Goal: Task Accomplishment & Management: Use online tool/utility

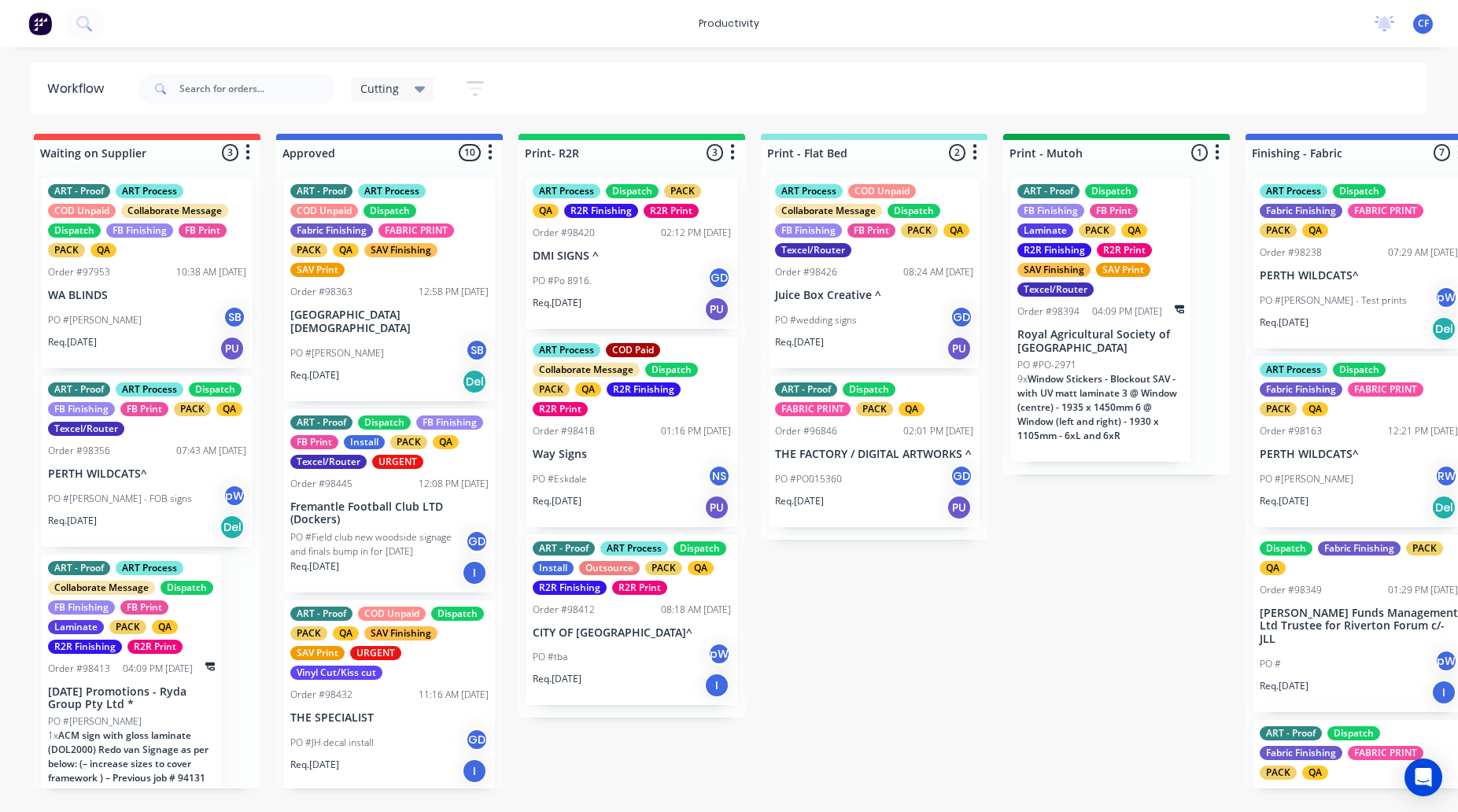
scroll to position [0, 997]
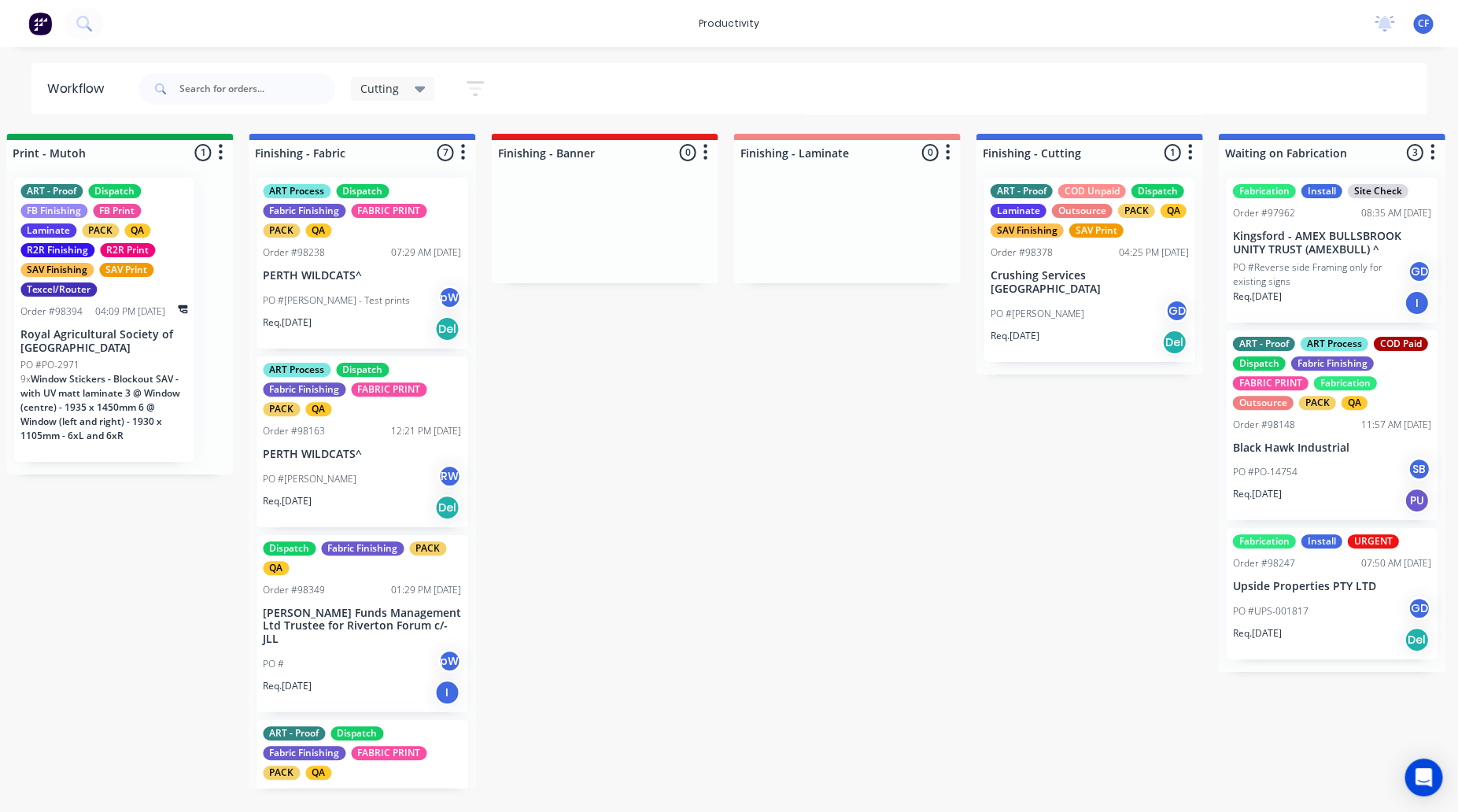
click at [442, 41] on div "productivity productivity Workflow Planner Delivery Scheduling Timesheets No ne…" at bounding box center [729, 24] width 1458 height 47
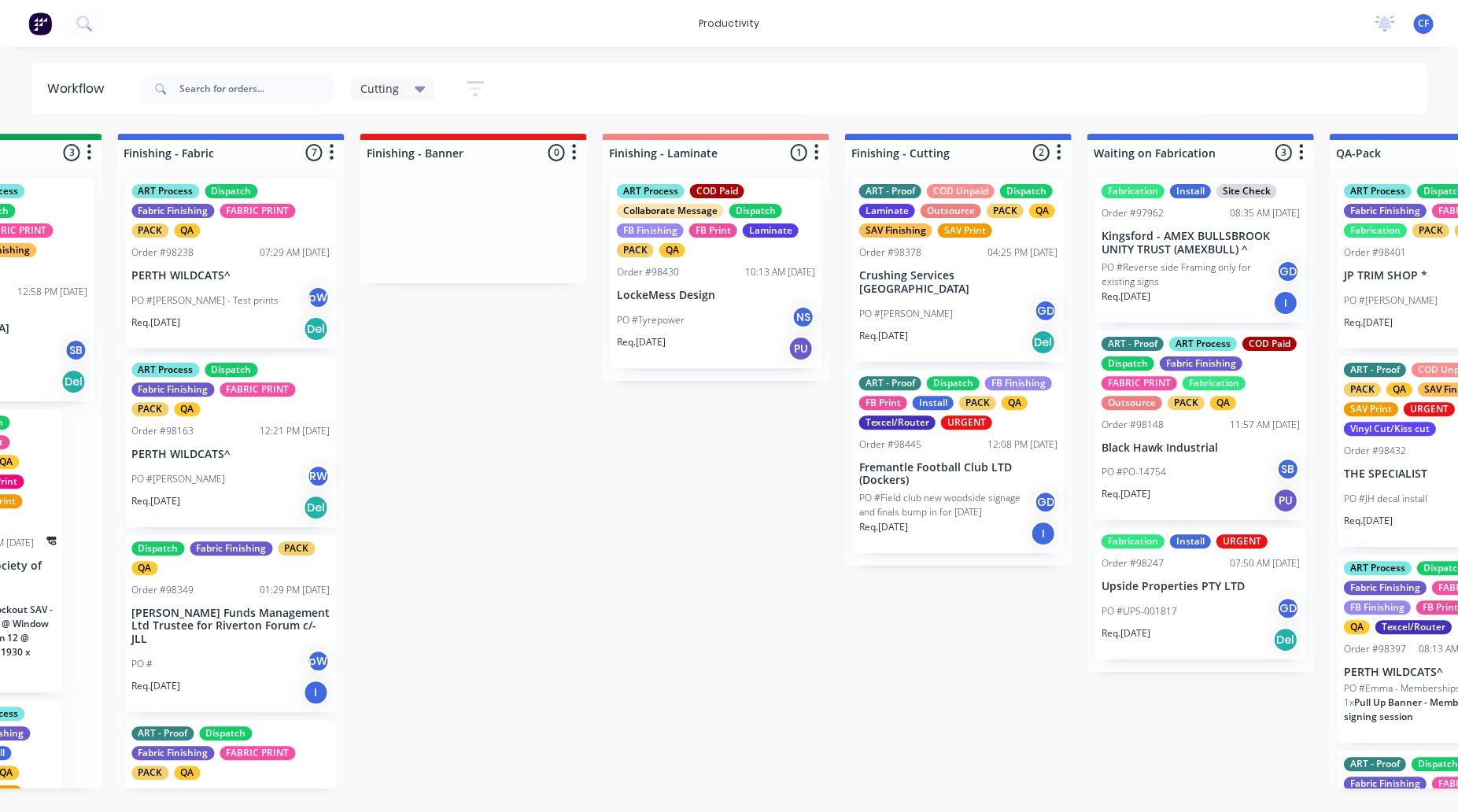
scroll to position [0, 1139]
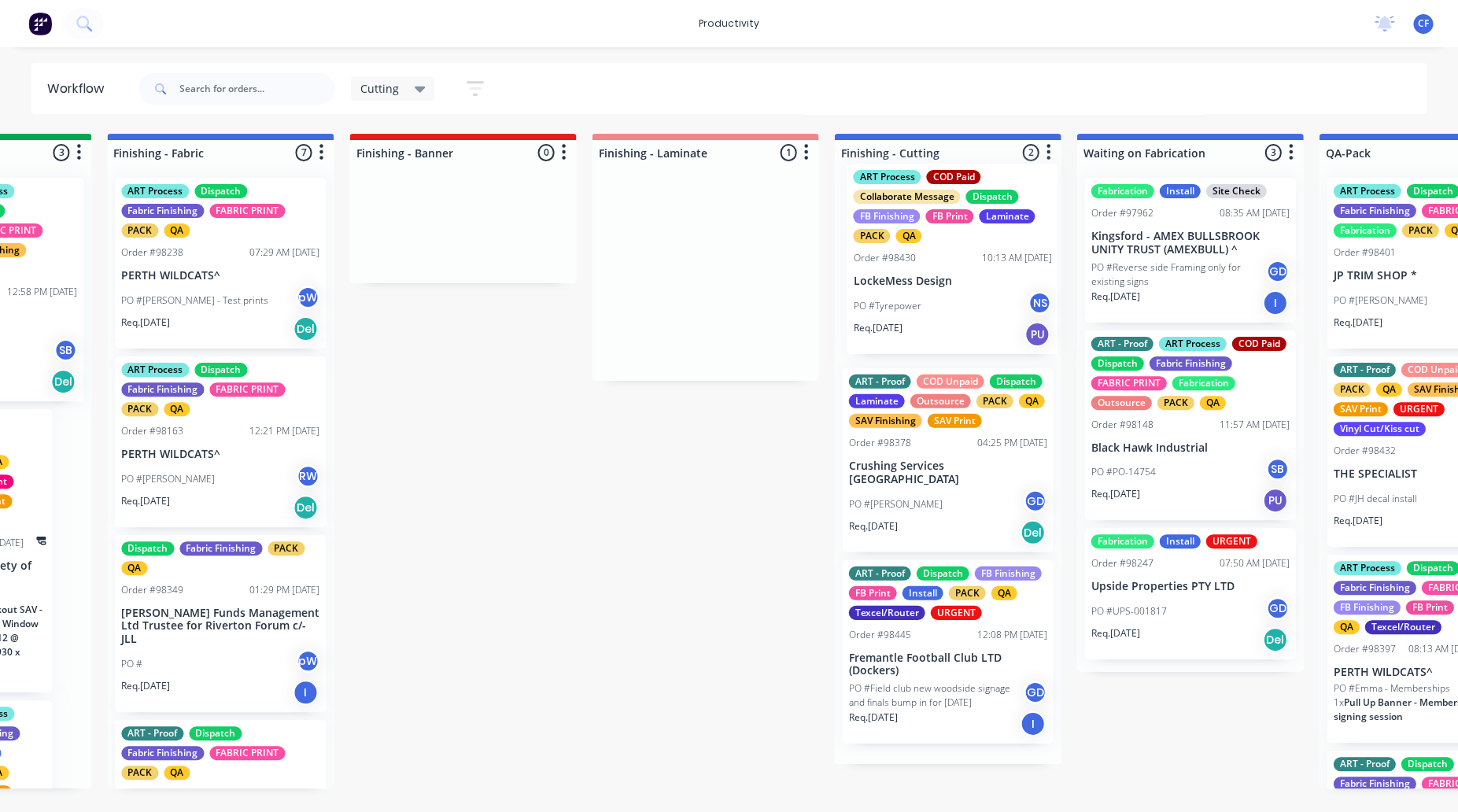
drag, startPoint x: 708, startPoint y: 238, endPoint x: 967, endPoint y: 225, distance: 259.3
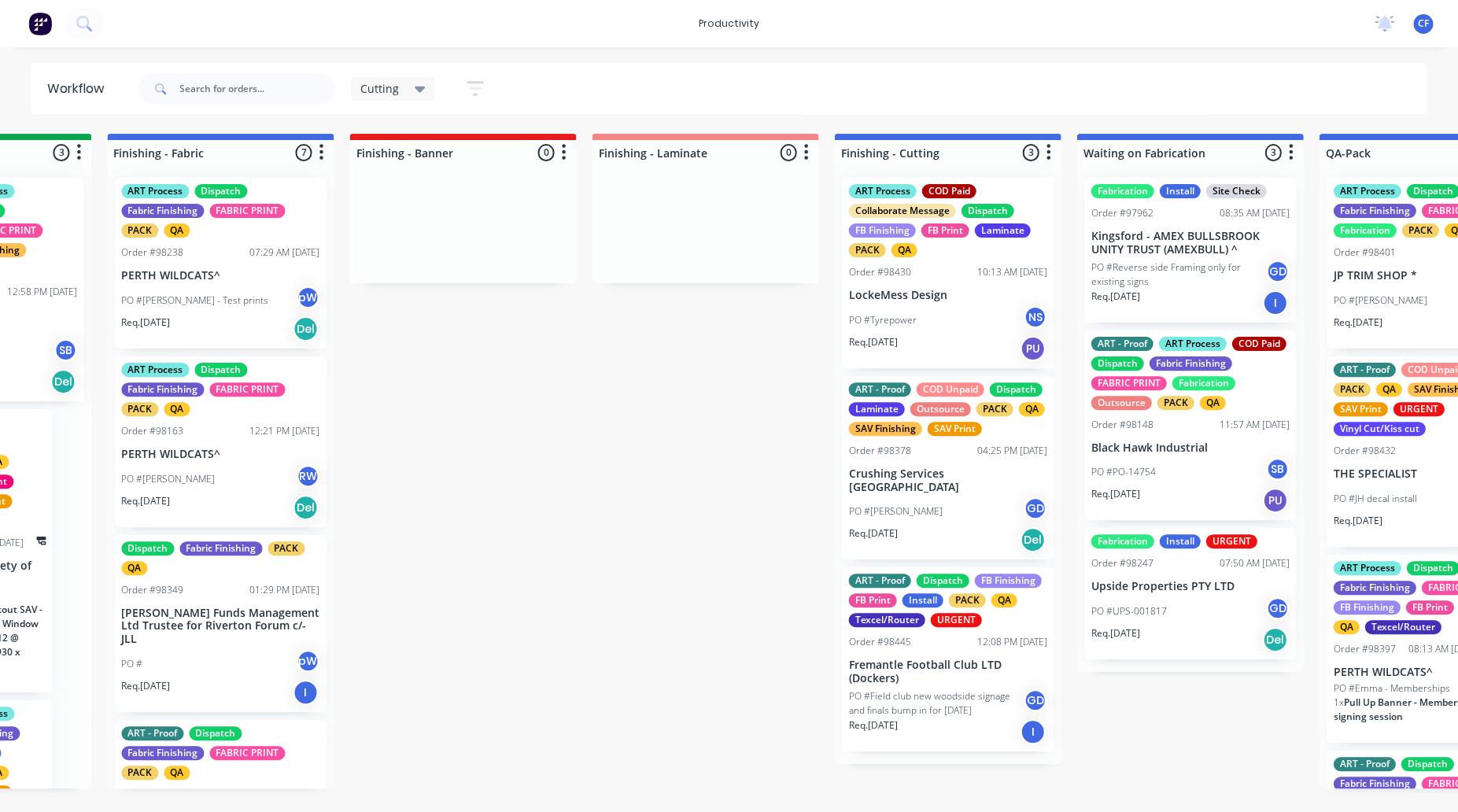
click at [912, 474] on p "Crushing Services [GEOGRAPHIC_DATA]" at bounding box center [947, 481] width 198 height 27
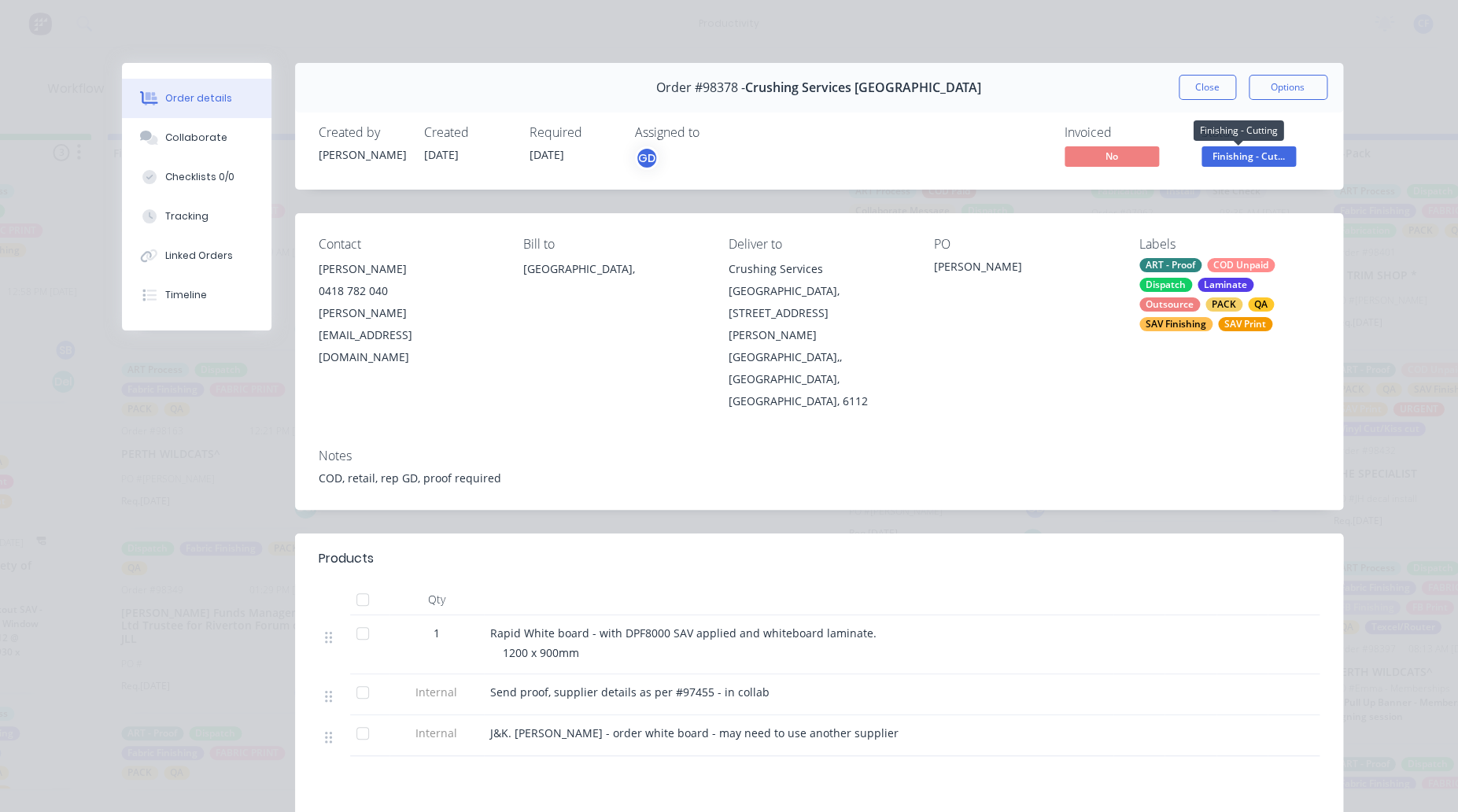
click at [1249, 156] on span "Finishing - Cut..." at bounding box center [1249, 155] width 95 height 19
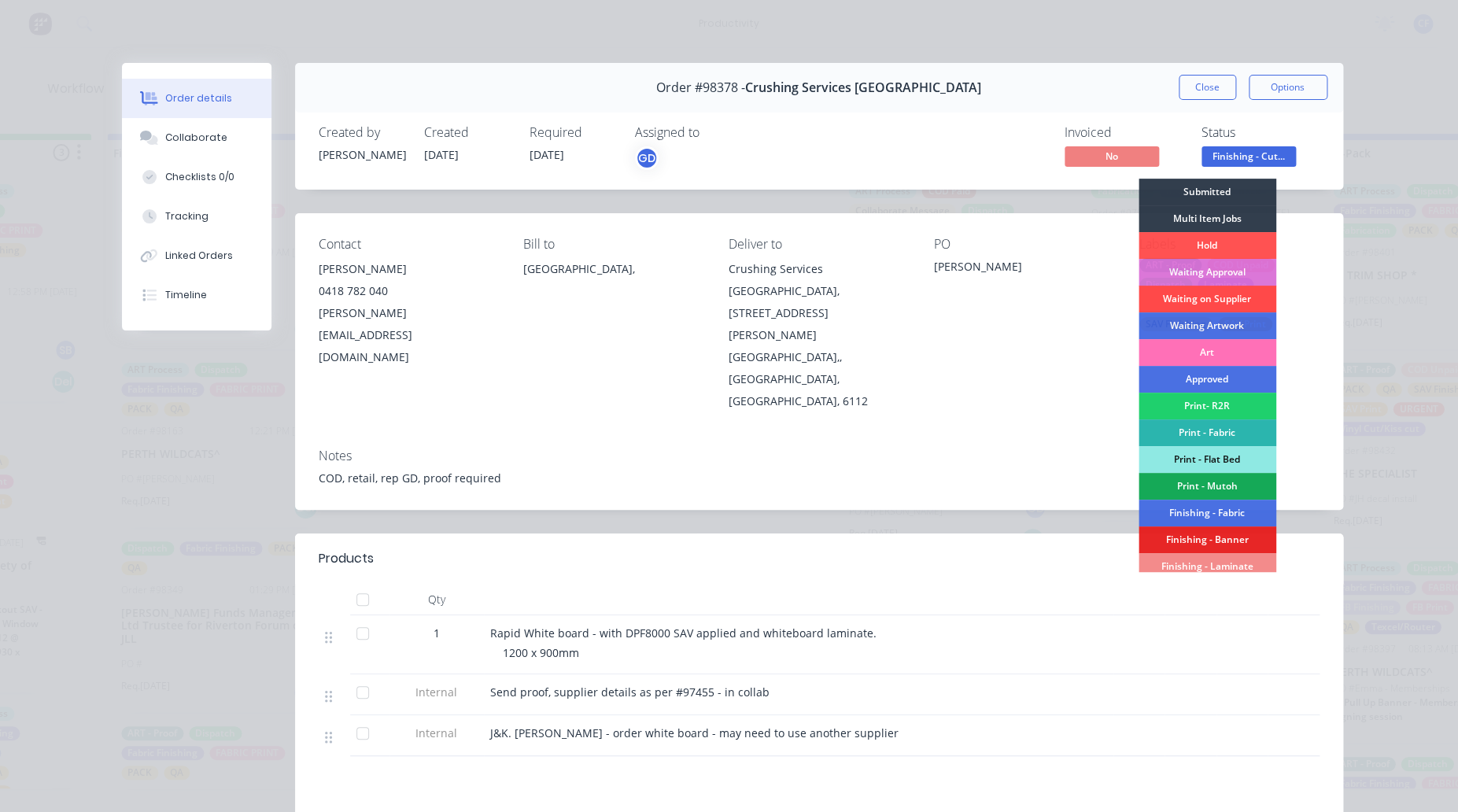
click at [1201, 294] on div "Waiting on Supplier" at bounding box center [1207, 299] width 138 height 27
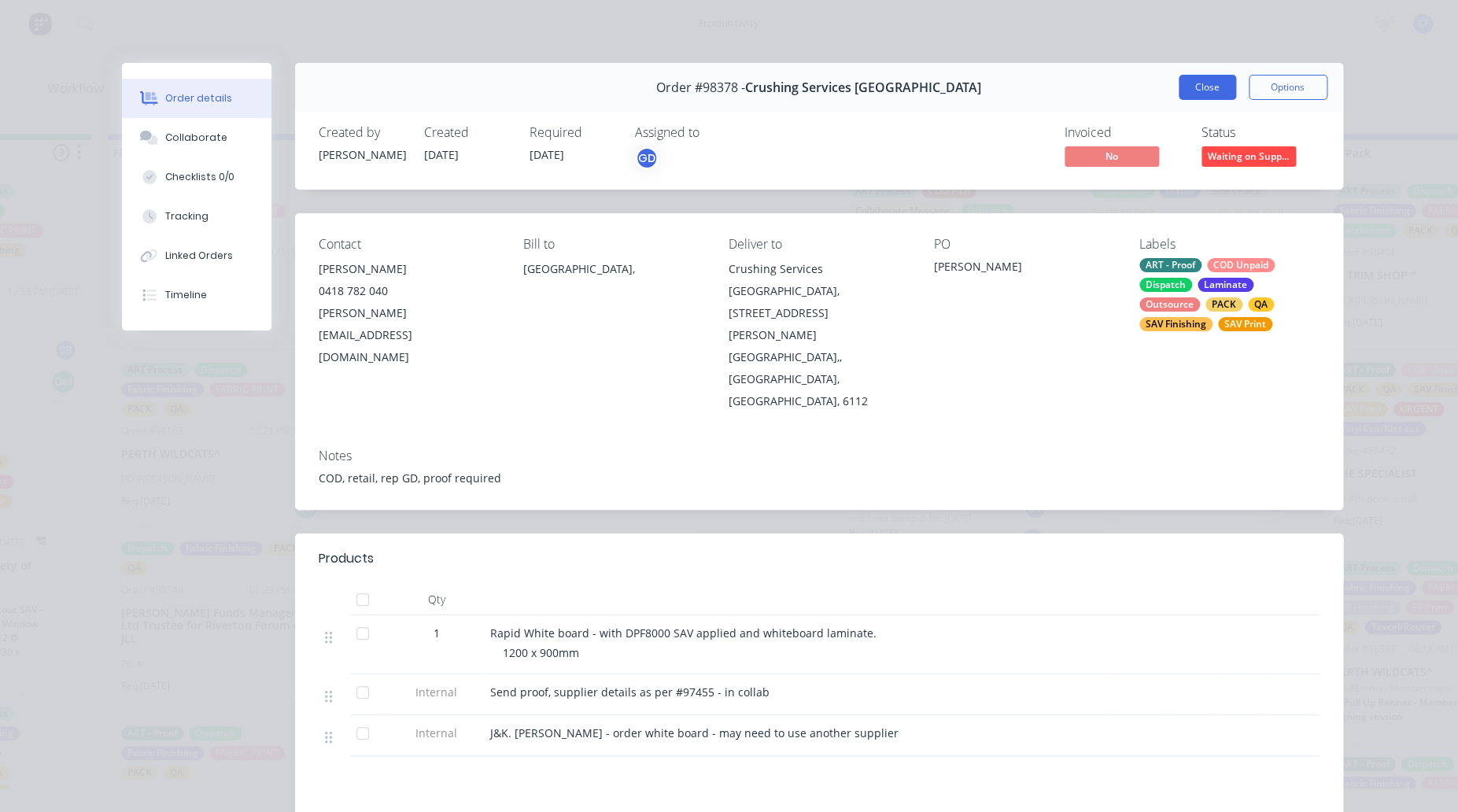
click at [1190, 81] on button "Close" at bounding box center [1207, 88] width 57 height 25
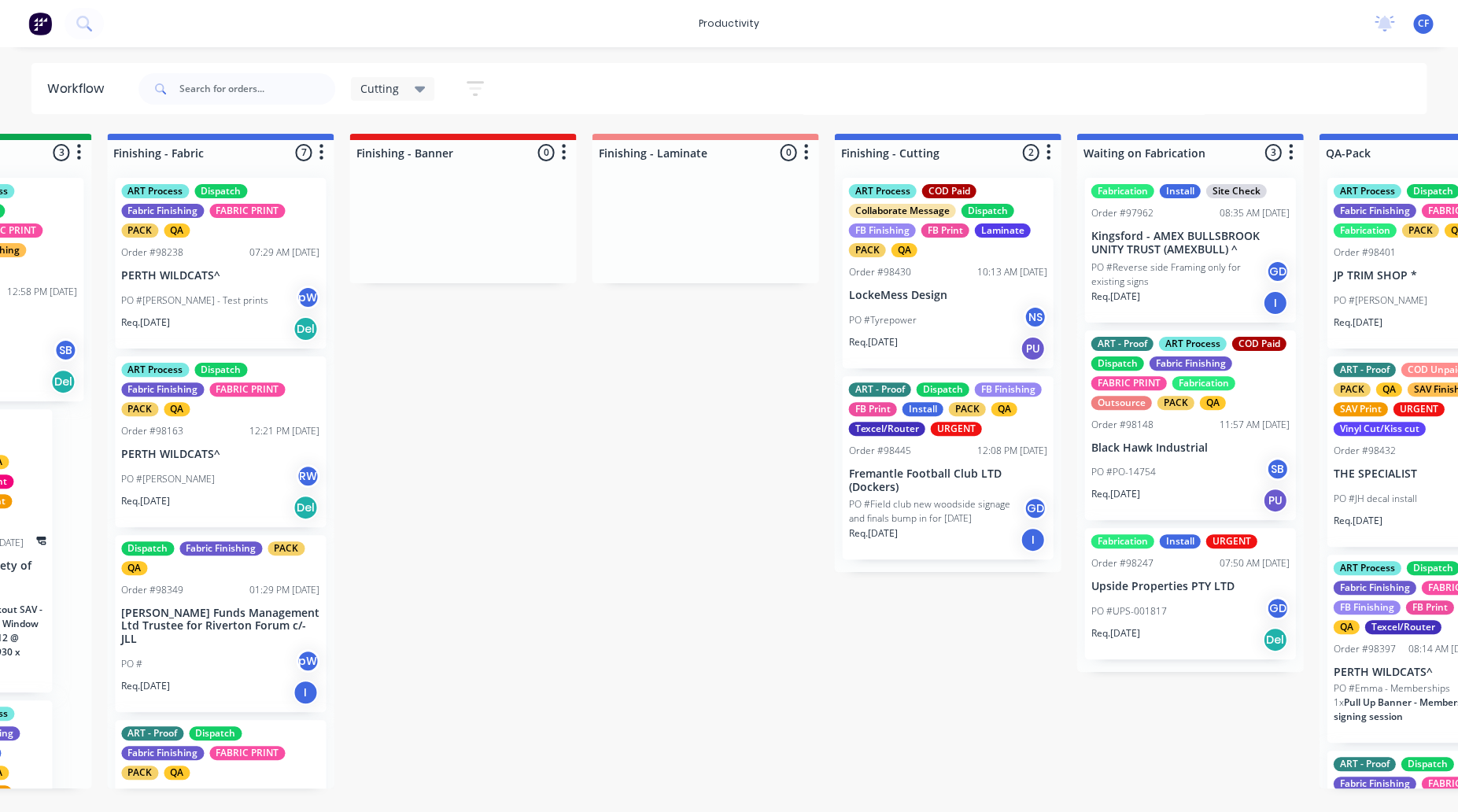
click at [909, 277] on div "Order #98430 10:13 AM 02/09/25" at bounding box center [947, 272] width 198 height 14
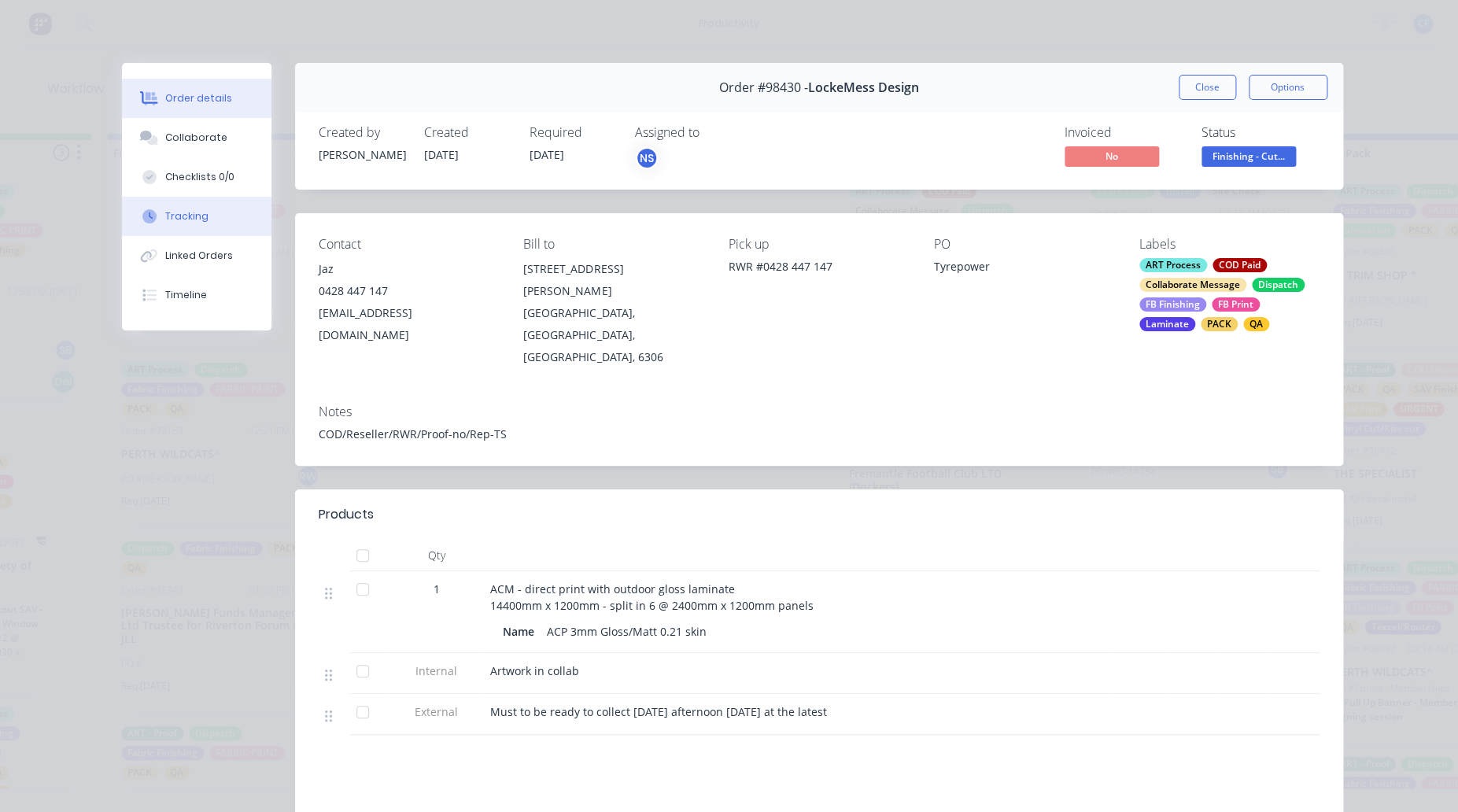
drag, startPoint x: 146, startPoint y: 211, endPoint x: 192, endPoint y: 218, distance: 46.5
click at [147, 211] on div at bounding box center [149, 216] width 24 height 14
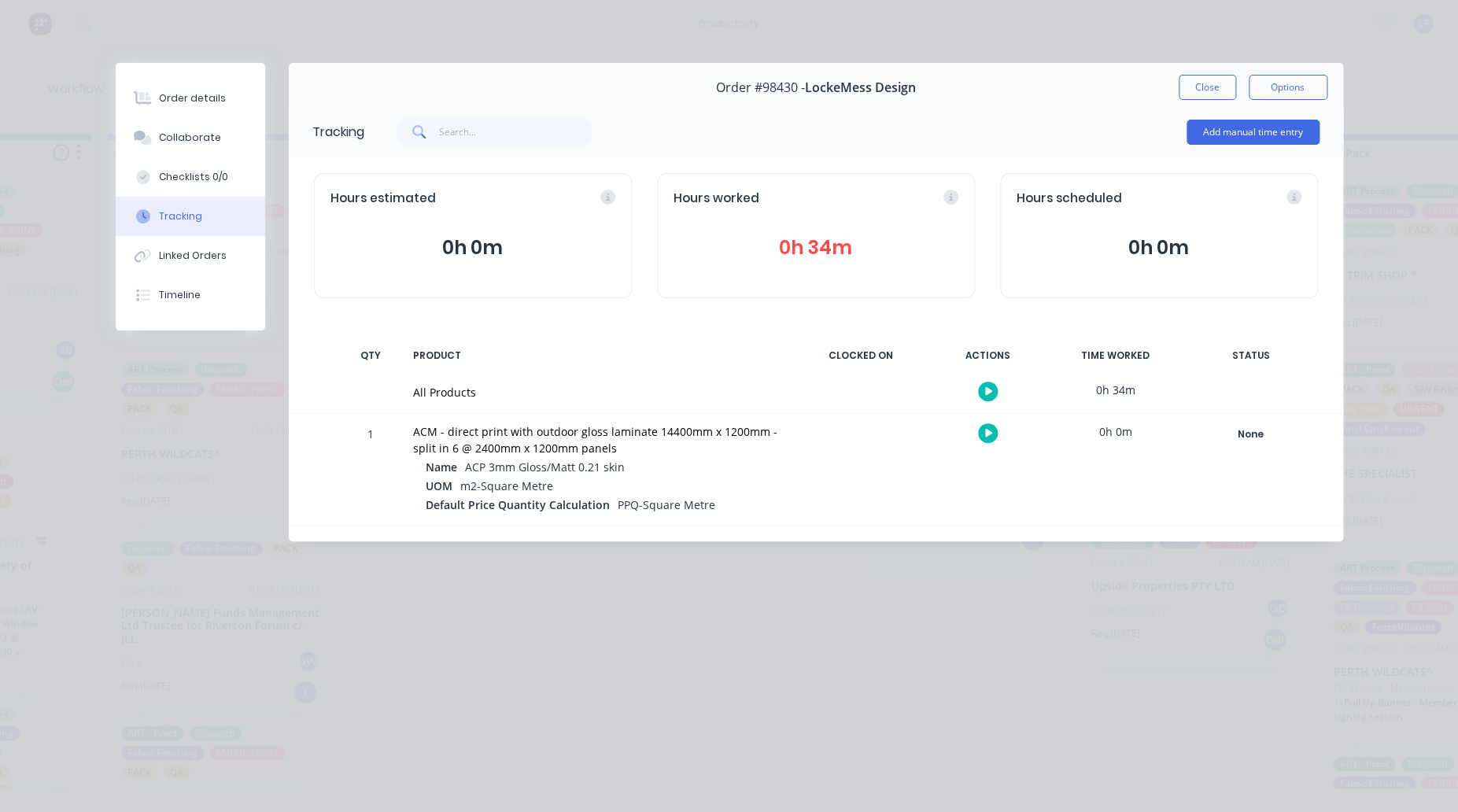
click at [987, 432] on icon "button" at bounding box center [989, 433] width 8 height 8
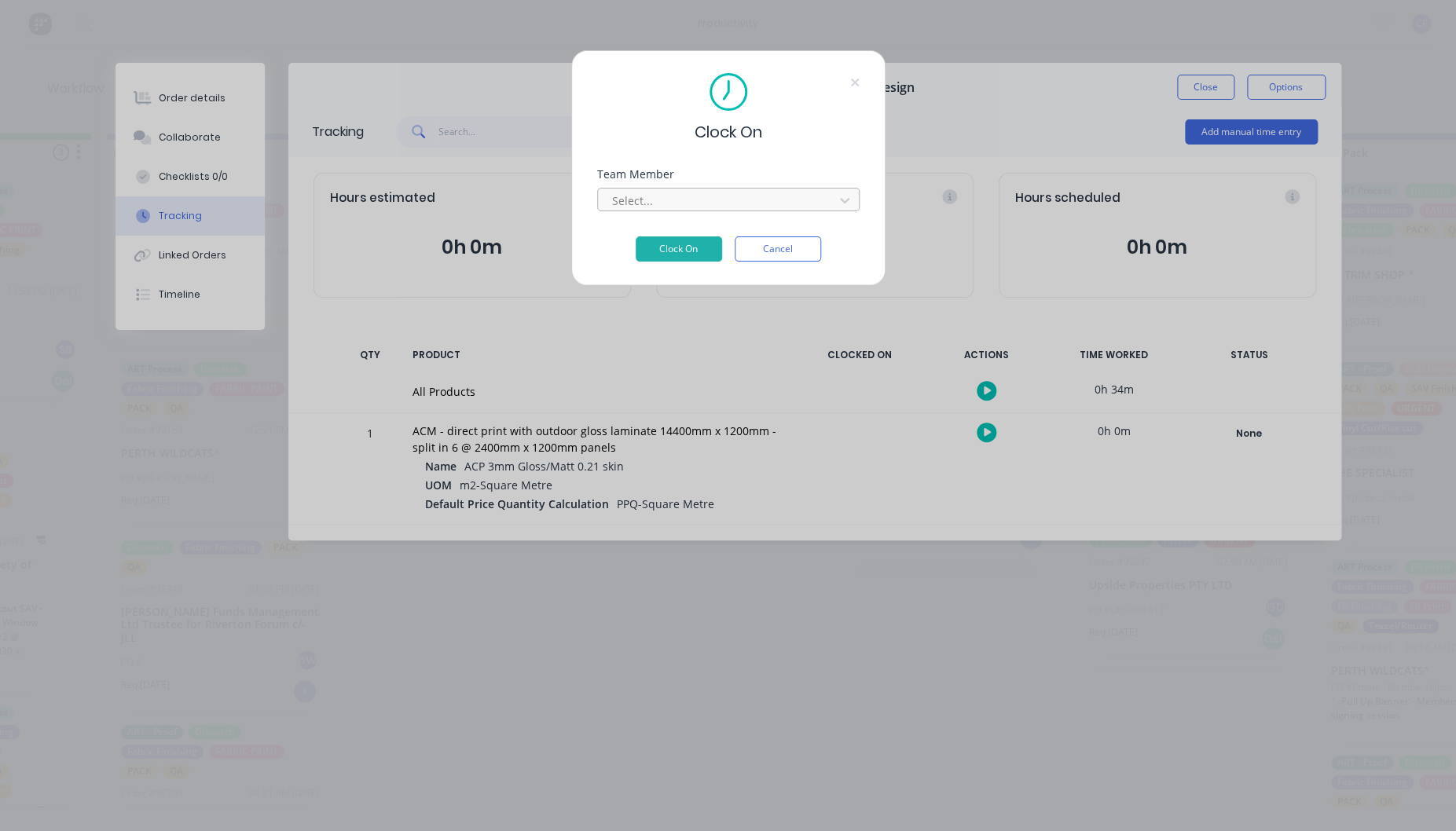
click at [769, 188] on div "Select..." at bounding box center [728, 200] width 262 height 24
click at [766, 194] on div at bounding box center [717, 201] width 215 height 19
click at [627, 205] on div at bounding box center [717, 201] width 215 height 19
click at [626, 196] on div at bounding box center [717, 201] width 215 height 19
type input "pro"
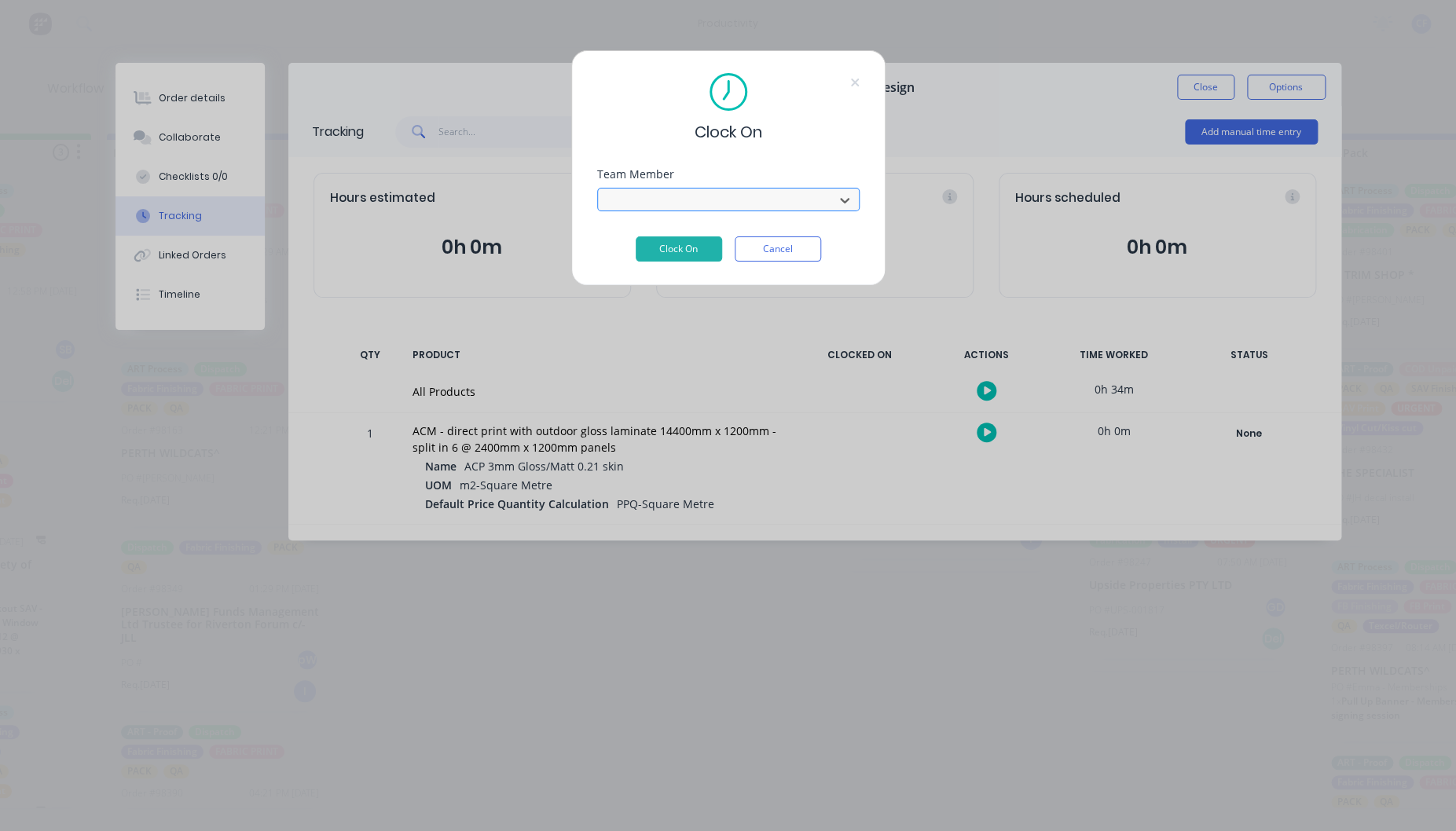
click at [636, 237] on button "Clock On" at bounding box center [679, 249] width 87 height 25
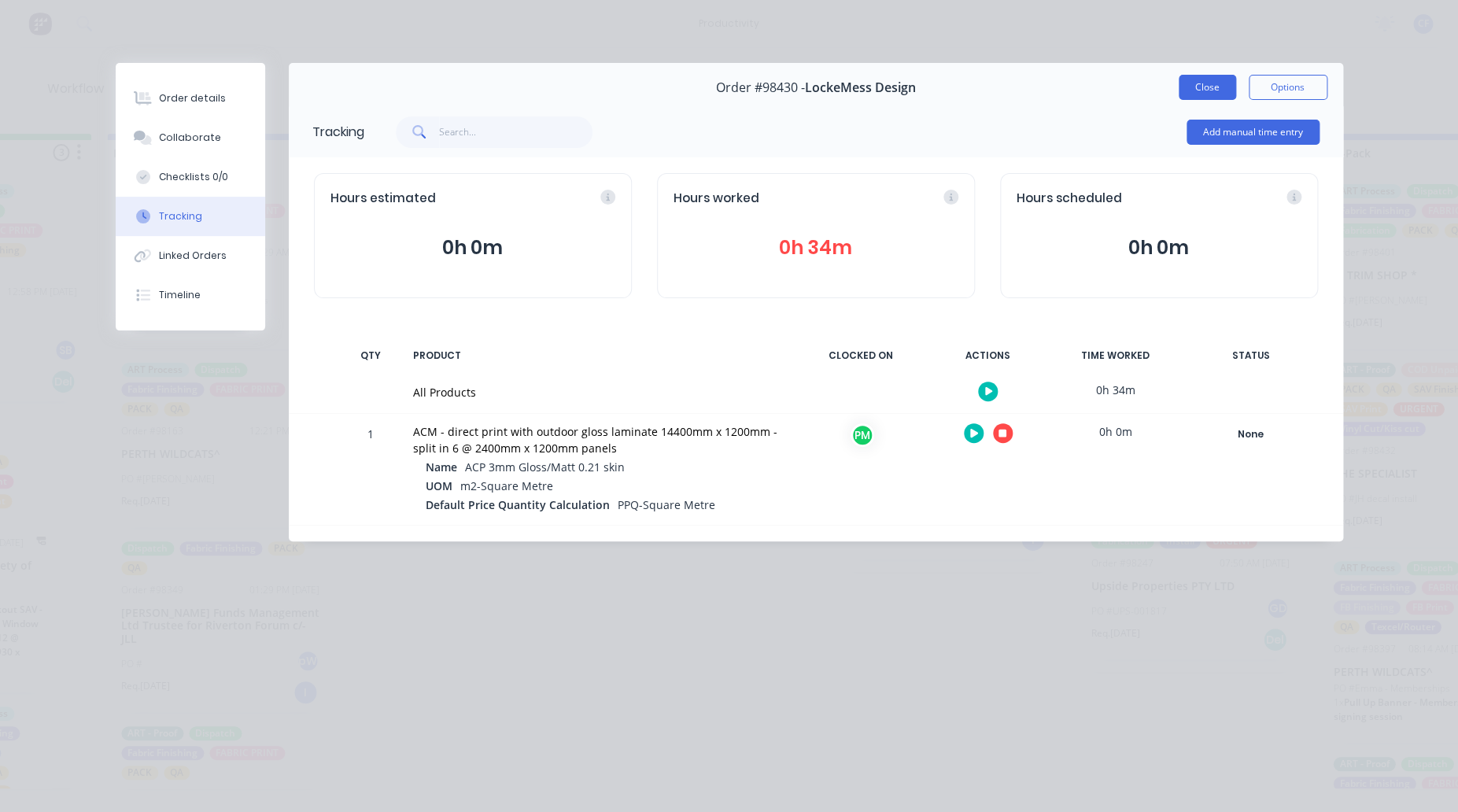
click at [1209, 89] on button "Close" at bounding box center [1207, 88] width 57 height 25
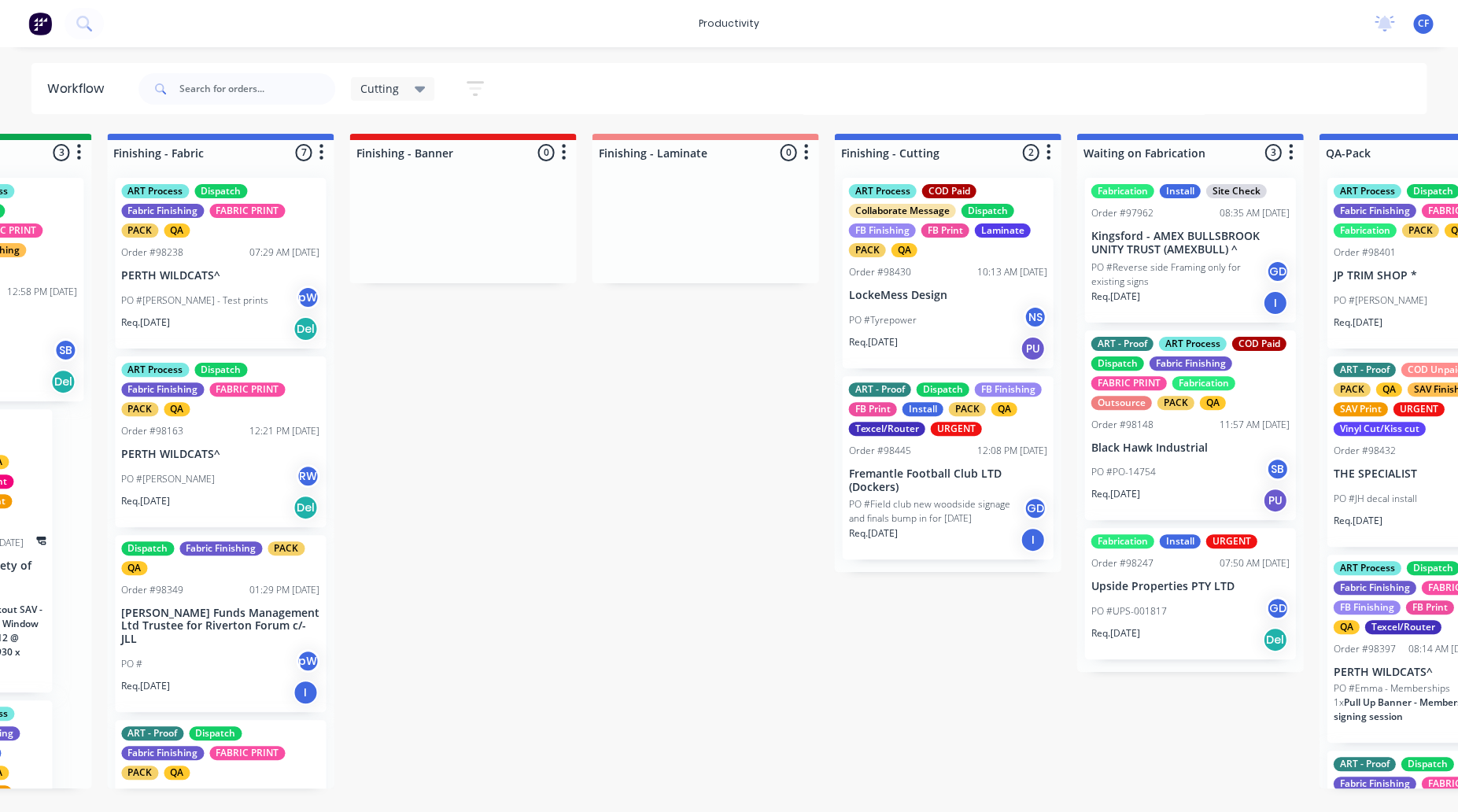
click at [905, 273] on div "Order #98430" at bounding box center [880, 272] width 62 height 14
